Goal: Task Accomplishment & Management: Use online tool/utility

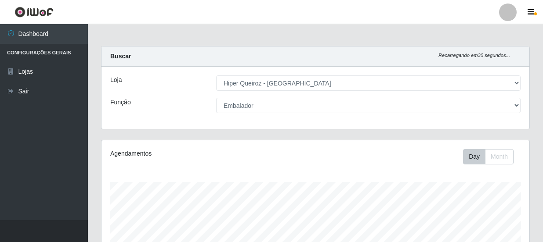
select select "513"
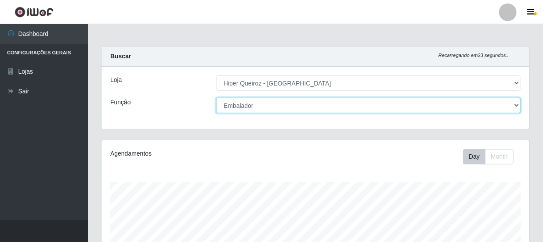
click at [517, 104] on select "[Selecione...] Embalador Embalador + Embalador ++ Operador de Caixa Operador de…" at bounding box center [368, 105] width 304 height 15
click at [216, 98] on select "[Selecione...] Embalador Embalador + Embalador ++ Operador de Caixa Operador de…" at bounding box center [368, 105] width 304 height 15
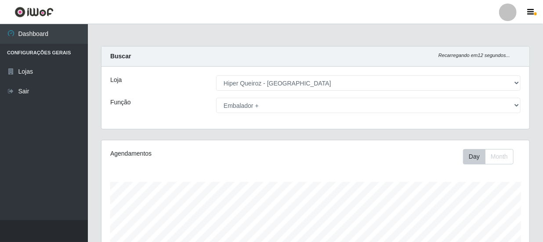
click at [520, 105] on div "[Selecione...] Embalador Embalador + Embalador ++ Operador de Caixa Operador de…" at bounding box center [367, 105] width 317 height 15
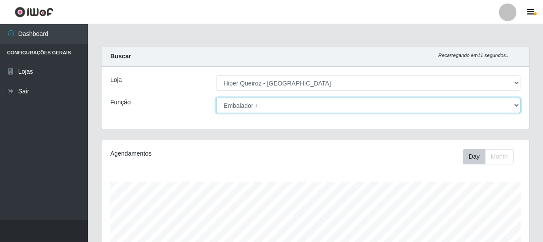
click at [514, 104] on select "[Selecione...] Embalador Embalador + Embalador ++ Operador de Caixa Operador de…" at bounding box center [368, 105] width 304 height 15
click at [216, 98] on select "[Selecione...] Embalador Embalador + Embalador ++ Operador de Caixa Operador de…" at bounding box center [368, 105] width 304 height 15
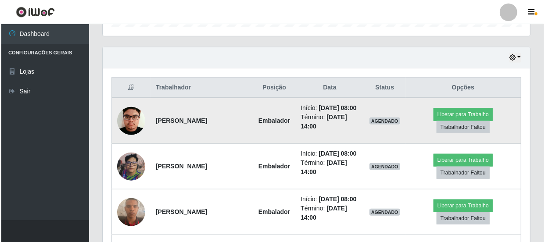
scroll to position [319, 0]
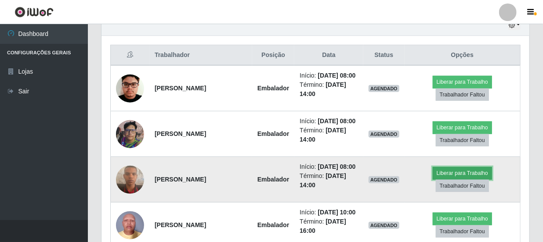
click at [453, 180] on button "Liberar para Trabalho" at bounding box center [461, 173] width 59 height 12
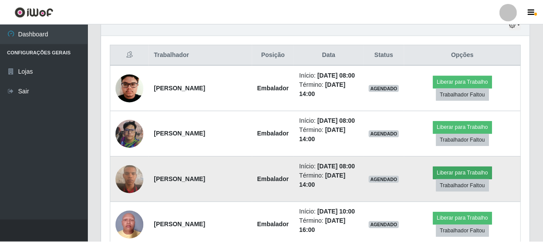
scroll to position [182, 424]
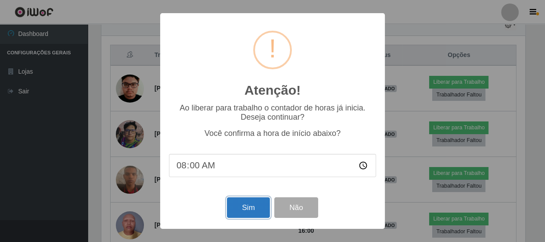
click at [263, 207] on button "Sim" at bounding box center [248, 208] width 43 height 21
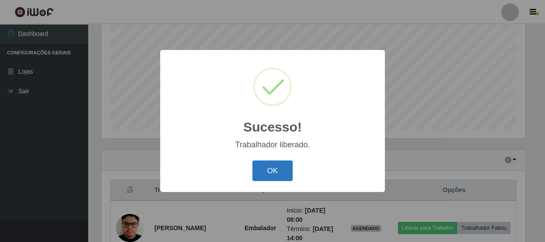
click at [277, 176] on button "OK" at bounding box center [272, 171] width 41 height 21
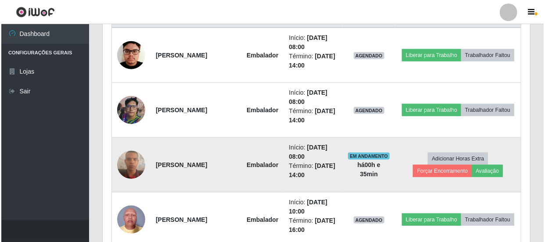
scroll to position [343, 0]
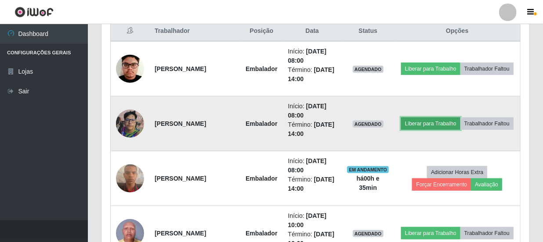
click at [460, 118] on button "Liberar para Trabalho" at bounding box center [430, 124] width 59 height 12
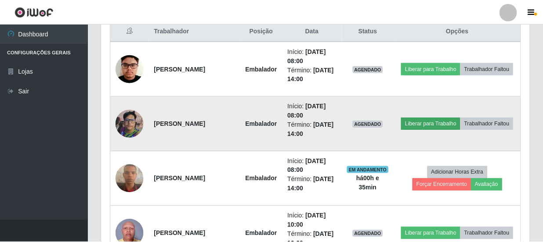
scroll to position [182, 424]
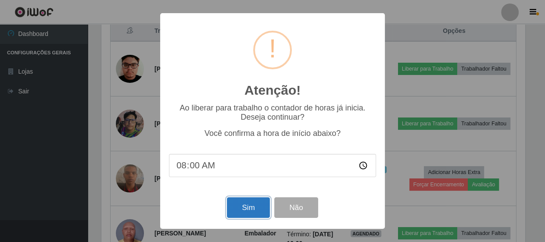
click at [246, 207] on button "Sim" at bounding box center [248, 208] width 43 height 21
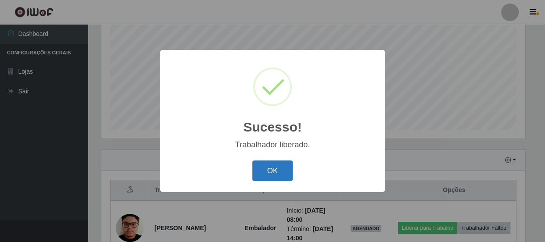
click at [261, 166] on button "OK" at bounding box center [272, 171] width 41 height 21
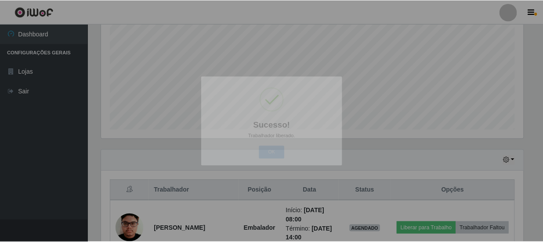
scroll to position [182, 428]
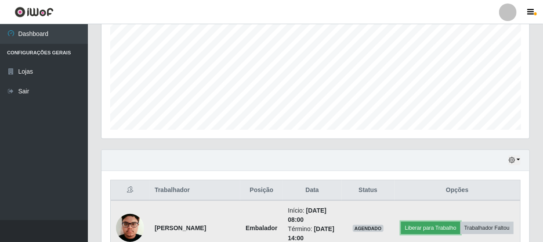
click at [455, 222] on button "Liberar para Trabalho" at bounding box center [430, 228] width 59 height 12
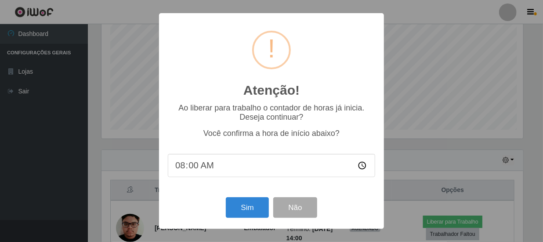
scroll to position [182, 424]
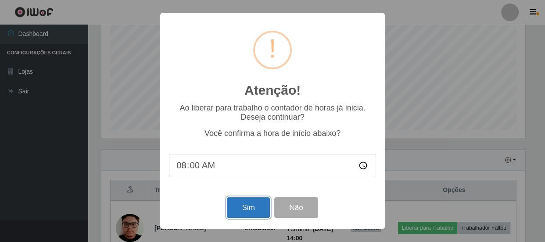
click at [248, 205] on button "Sim" at bounding box center [248, 208] width 43 height 21
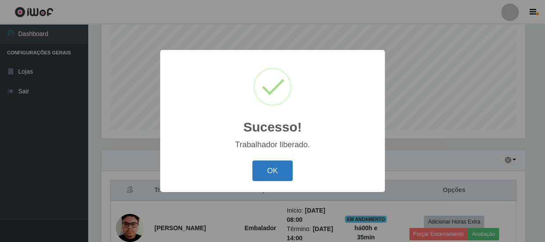
click at [277, 180] on button "OK" at bounding box center [272, 171] width 41 height 21
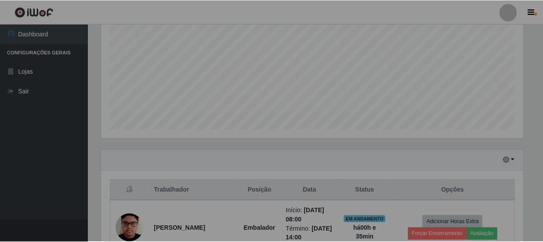
scroll to position [0, 0]
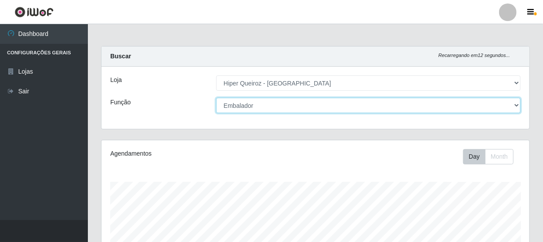
click at [512, 104] on select "[Selecione...] Embalador Embalador + Embalador ++ Operador de Caixa Operador de…" at bounding box center [368, 105] width 304 height 15
select select "22"
click at [216, 98] on select "[Selecione...] Embalador Embalador + Embalador ++ Operador de Caixa Operador de…" at bounding box center [368, 105] width 304 height 15
